Goal: Task Accomplishment & Management: Use online tool/utility

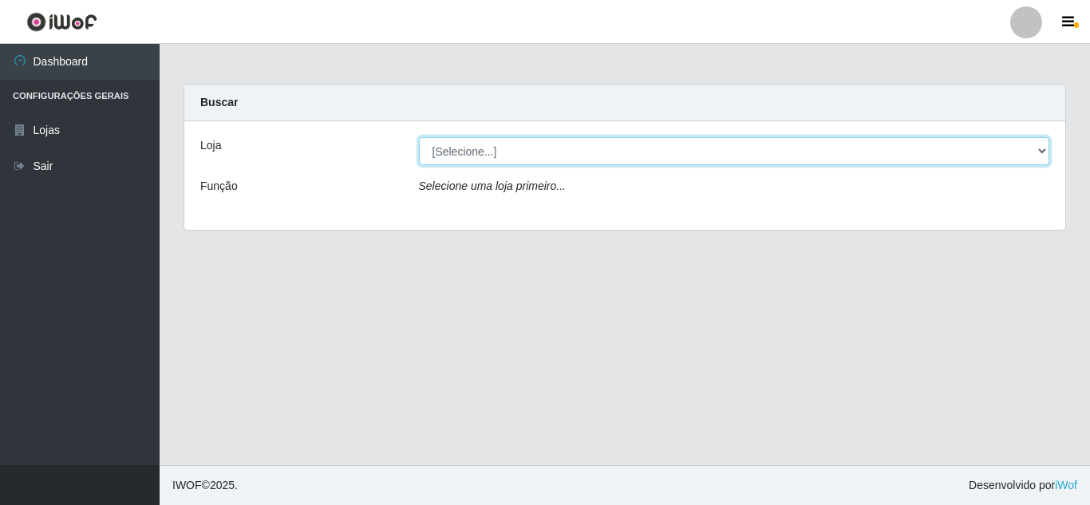
click at [849, 152] on select "[Selecione...] Rede Compras Supermercados - LOJA 5" at bounding box center [734, 151] width 631 height 28
select select "397"
click at [419, 137] on select "[Selecione...] Rede Compras Supermercados - LOJA 5" at bounding box center [734, 151] width 631 height 28
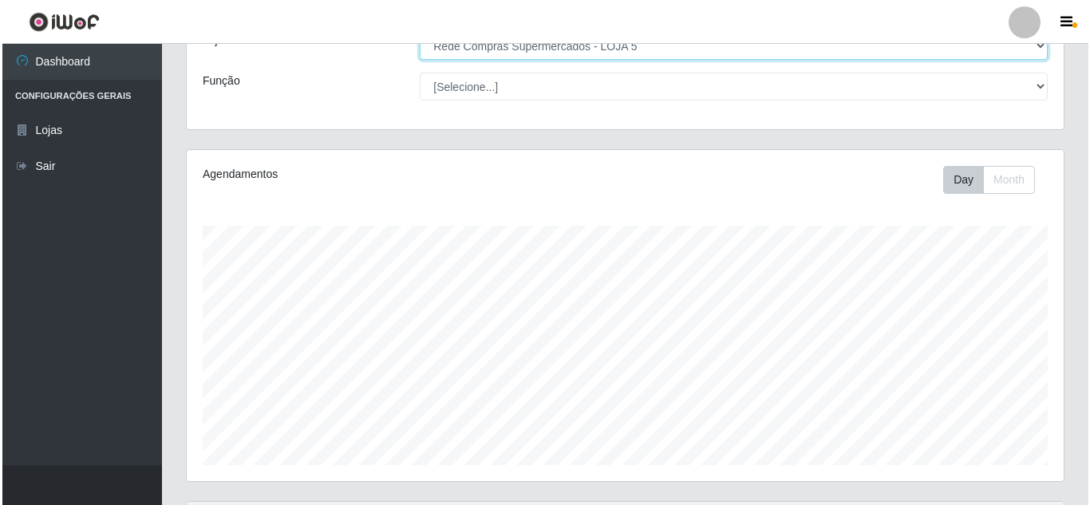
scroll to position [479, 0]
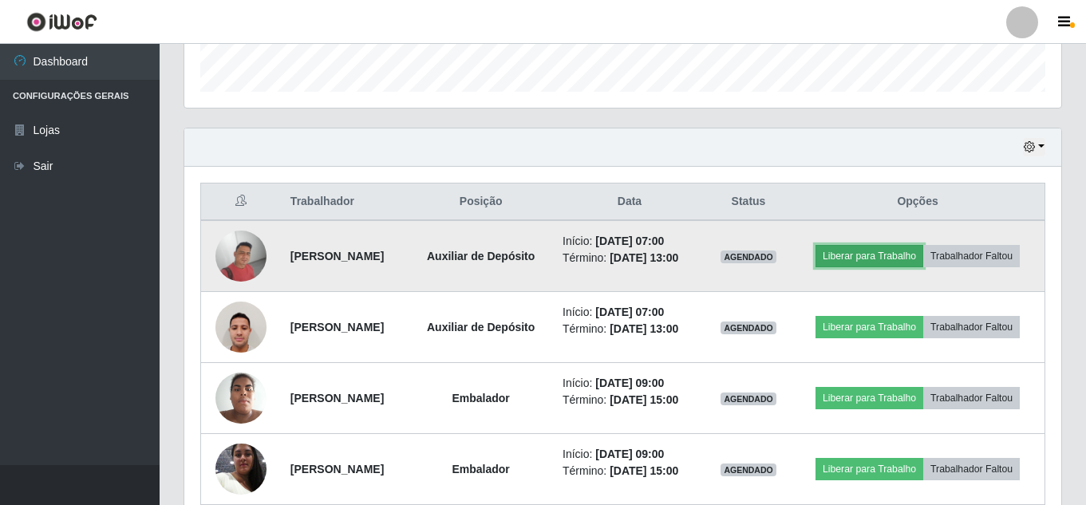
click at [888, 263] on button "Liberar para Trabalho" at bounding box center [870, 256] width 108 height 22
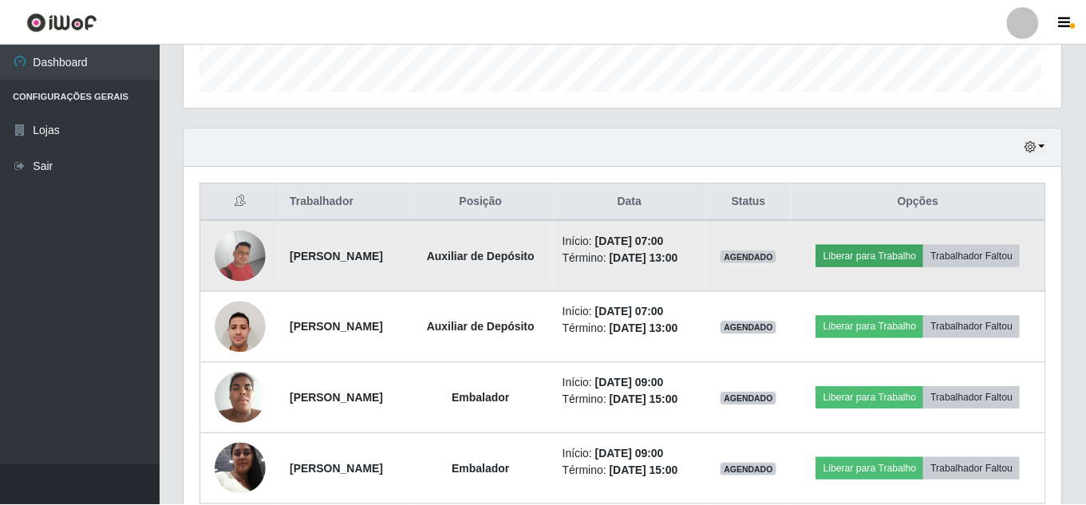
scroll to position [331, 869]
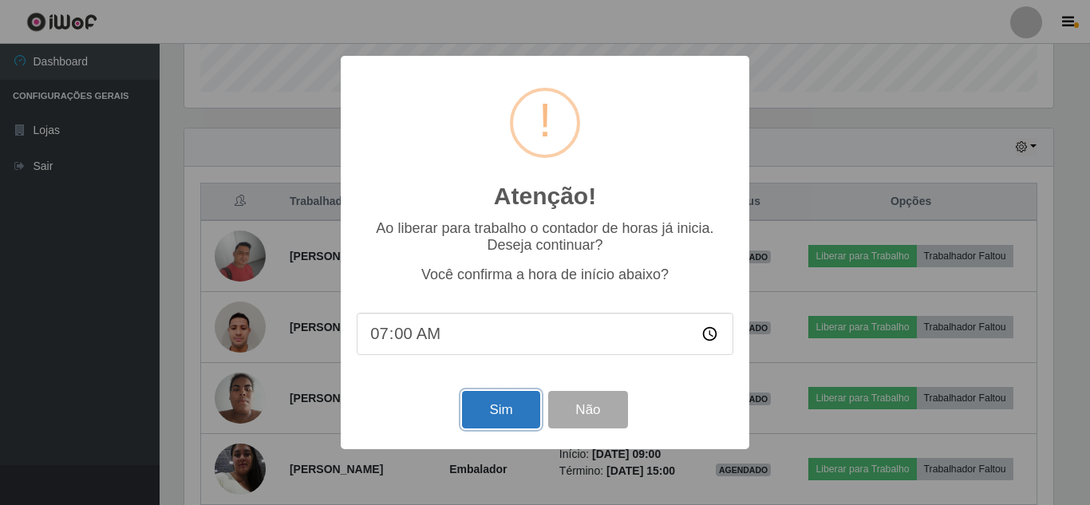
click at [496, 412] on button "Sim" at bounding box center [500, 410] width 77 height 38
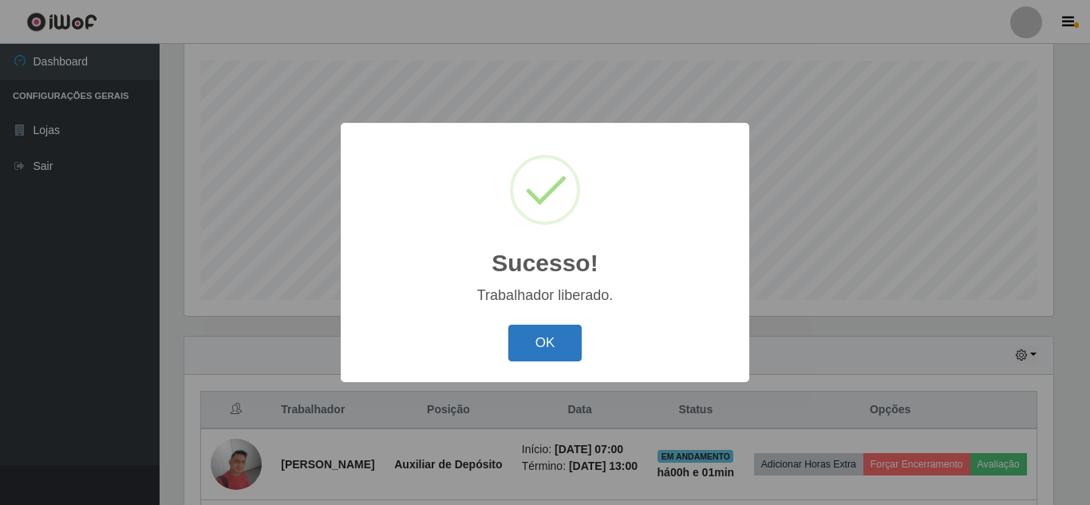
click at [554, 339] on button "OK" at bounding box center [545, 344] width 74 height 38
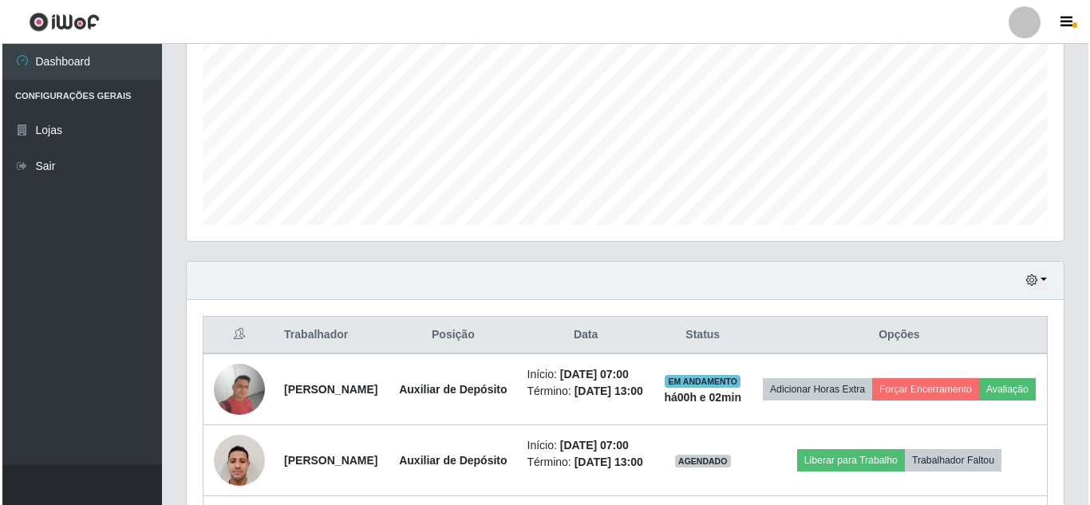
scroll to position [590, 0]
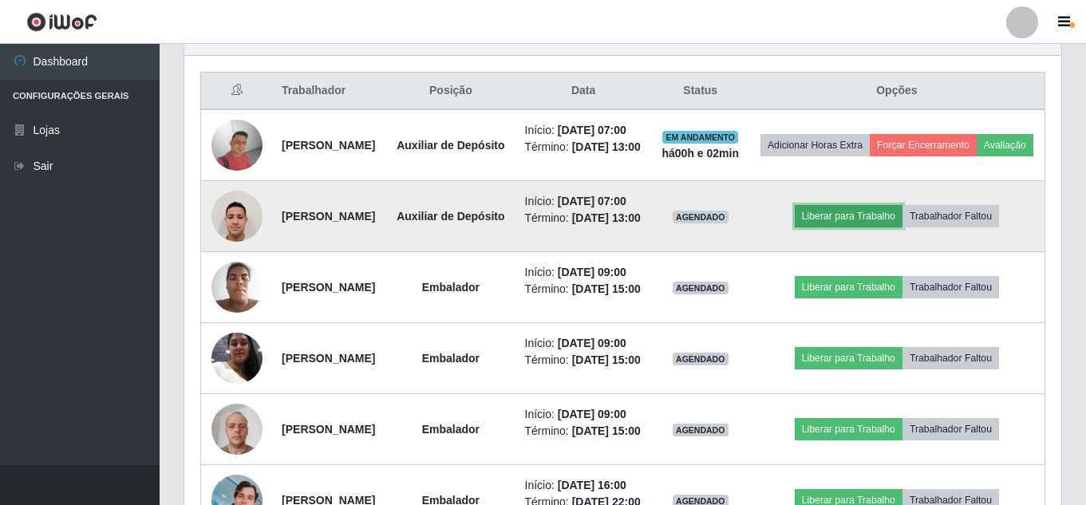
click at [876, 227] on button "Liberar para Trabalho" at bounding box center [849, 216] width 108 height 22
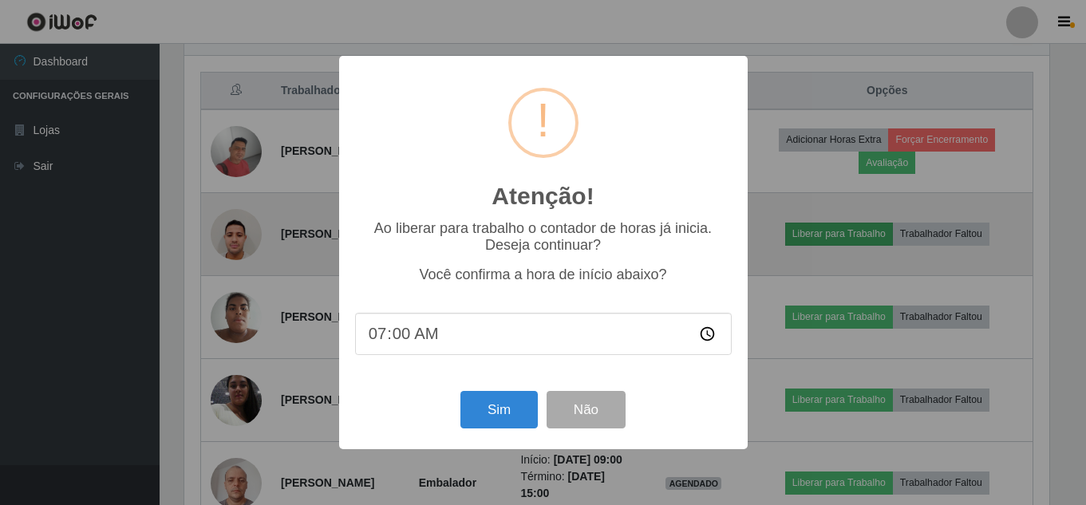
scroll to position [331, 869]
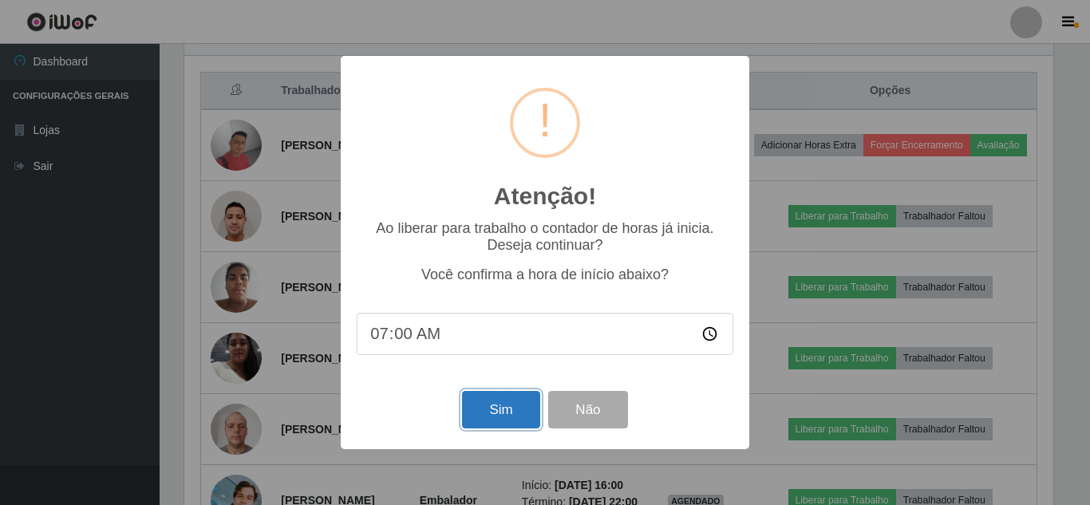
click at [501, 417] on button "Sim" at bounding box center [500, 410] width 77 height 38
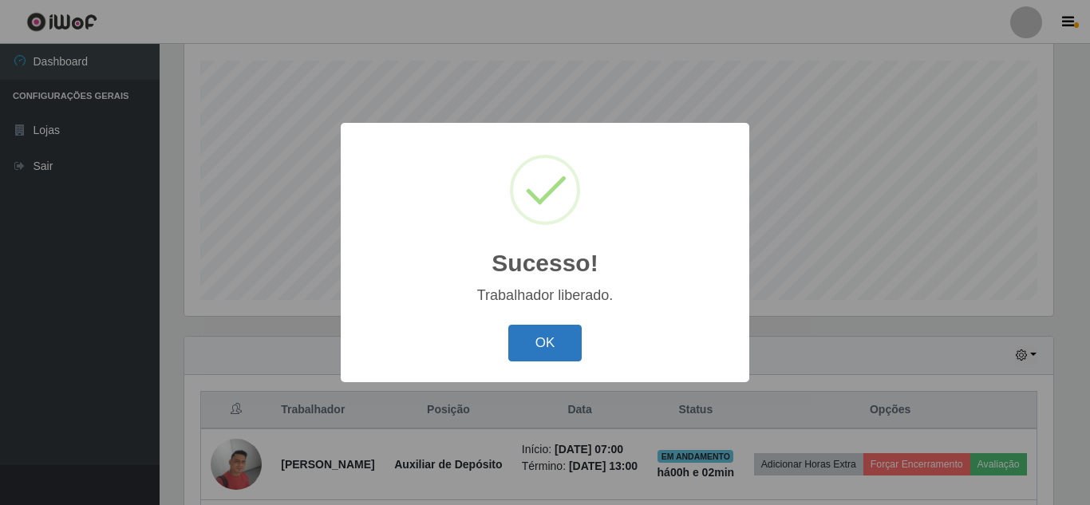
click at [524, 348] on button "OK" at bounding box center [545, 344] width 74 height 38
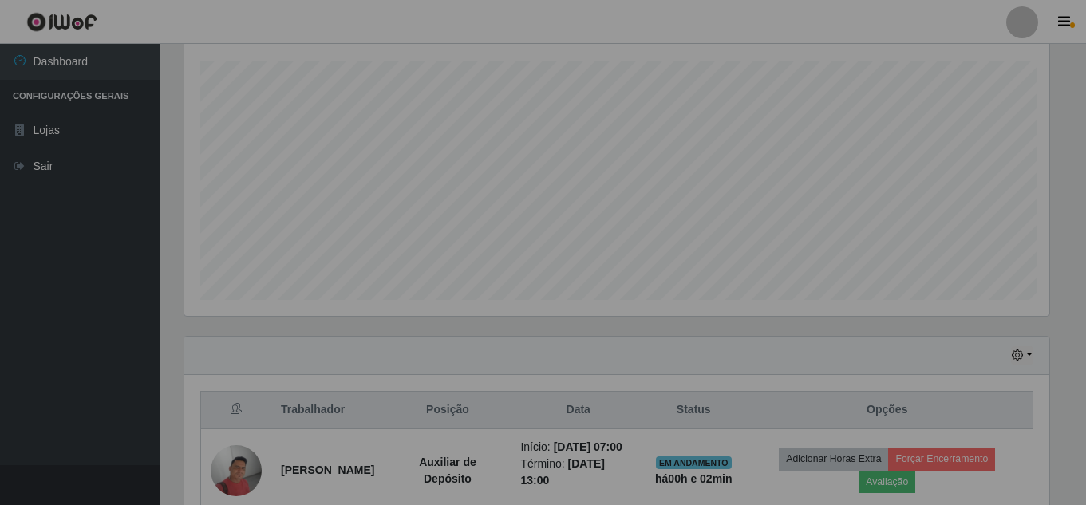
scroll to position [331, 877]
